Goal: Check status: Check status

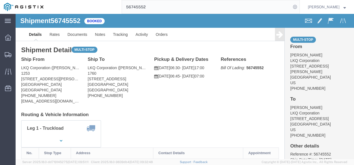
click at [152, 2] on input "56745552" at bounding box center [206, 6] width 169 height 13
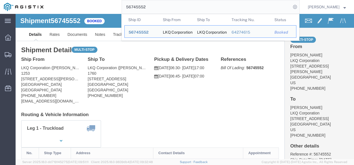
click at [152, 2] on input "56745552" at bounding box center [206, 6] width 169 height 13
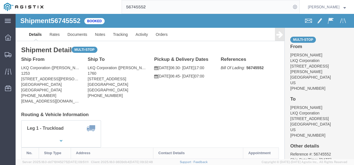
drag, startPoint x: 164, startPoint y: 111, endPoint x: 203, endPoint y: 121, distance: 40.2
click div "Leg 1 - Truckload Vehicle 1: Standard Dry Van (53 Feet) Number of trucks: 1"
click at [149, 4] on input "56745552" at bounding box center [206, 6] width 169 height 13
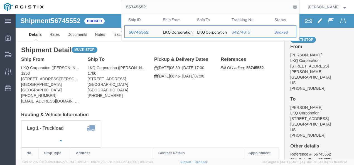
click at [149, 4] on input "56745552" at bounding box center [206, 6] width 169 height 13
paste input "7729"
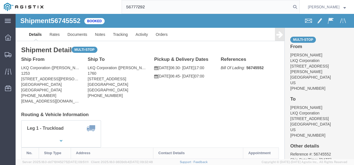
type input "56777292"
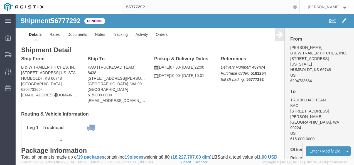
drag, startPoint x: 135, startPoint y: 102, endPoint x: 73, endPoint y: 52, distance: 79.9
click h4 "Routing & Vehicle Information"
click link "Rates"
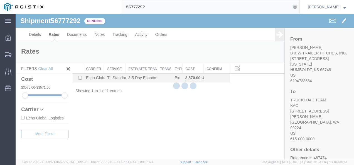
drag, startPoint x: 148, startPoint y: 115, endPoint x: 72, endPoint y: 73, distance: 86.4
click at [147, 114] on div "Shipment 56777292 1 of 1 Pending Details Rates Documents Notes Tracking Activit…" at bounding box center [185, 87] width 338 height 146
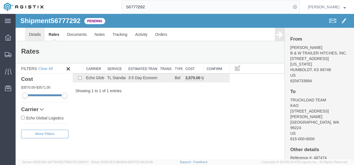
click at [33, 33] on link "Details" at bounding box center [35, 34] width 20 height 13
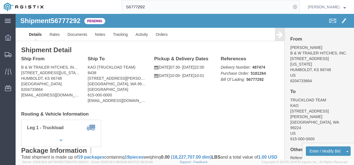
click div "Shipment Detail Ship From B & W TRAILER HITCHES, INC. (BILL GUTIERREZ) 1216 HAW…"
click div "Ship From B & W TRAILER HITCHES, INC. (BILL GUTIERREZ) 1216 HAWAII ROAD HUMBOLD…"
click div "Shipment Detail Ship From B & W TRAILER HITCHES, INC. (BILL GUTIERREZ) 1216 HAW…"
click h4 "Routing & Vehicle Information"
drag, startPoint x: 175, startPoint y: 104, endPoint x: 176, endPoint y: 110, distance: 5.6
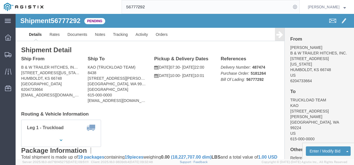
click div "Shipment Detail Ship From B & W TRAILER HITCHES, INC. (BILL GUTIERREZ) 1216 HAW…"
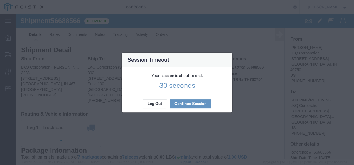
drag, startPoint x: 203, startPoint y: 137, endPoint x: 190, endPoint y: 91, distance: 48.2
click at [194, 131] on div "Session Timeout Your session is about to end. 30 seconds Log Out Continue Sessi…" at bounding box center [177, 82] width 354 height 165
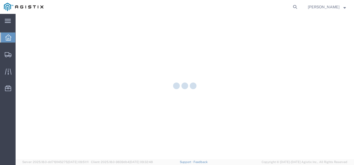
click at [300, 3] on form at bounding box center [295, 7] width 9 height 14
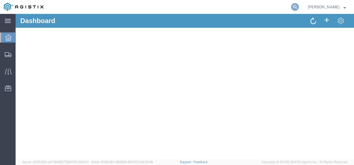
click at [299, 7] on icon at bounding box center [295, 7] width 8 height 8
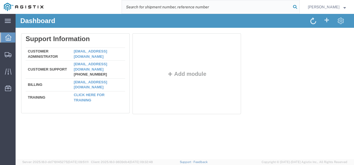
paste input "56745552"
type input "56745552"
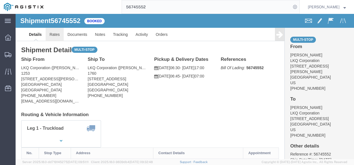
click link "Rates"
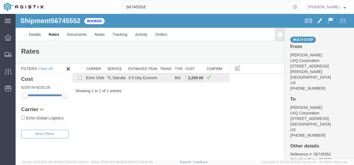
click at [219, 106] on div "Shipment 56745552 1 of 1 Booked Details Rates Documents Notes Tracking Activity…" at bounding box center [185, 87] width 338 height 146
click at [170, 118] on div "Shipment 56745552 1 of 1 Booked Details Rates Documents Notes Tracking Activity…" at bounding box center [185, 87] width 338 height 146
click at [208, 138] on div "Shipment 56745552 1 of 1 Booked Details Rates Documents Notes Tracking Activity…" at bounding box center [185, 87] width 338 height 146
